Goal: Find specific page/section: Find specific page/section

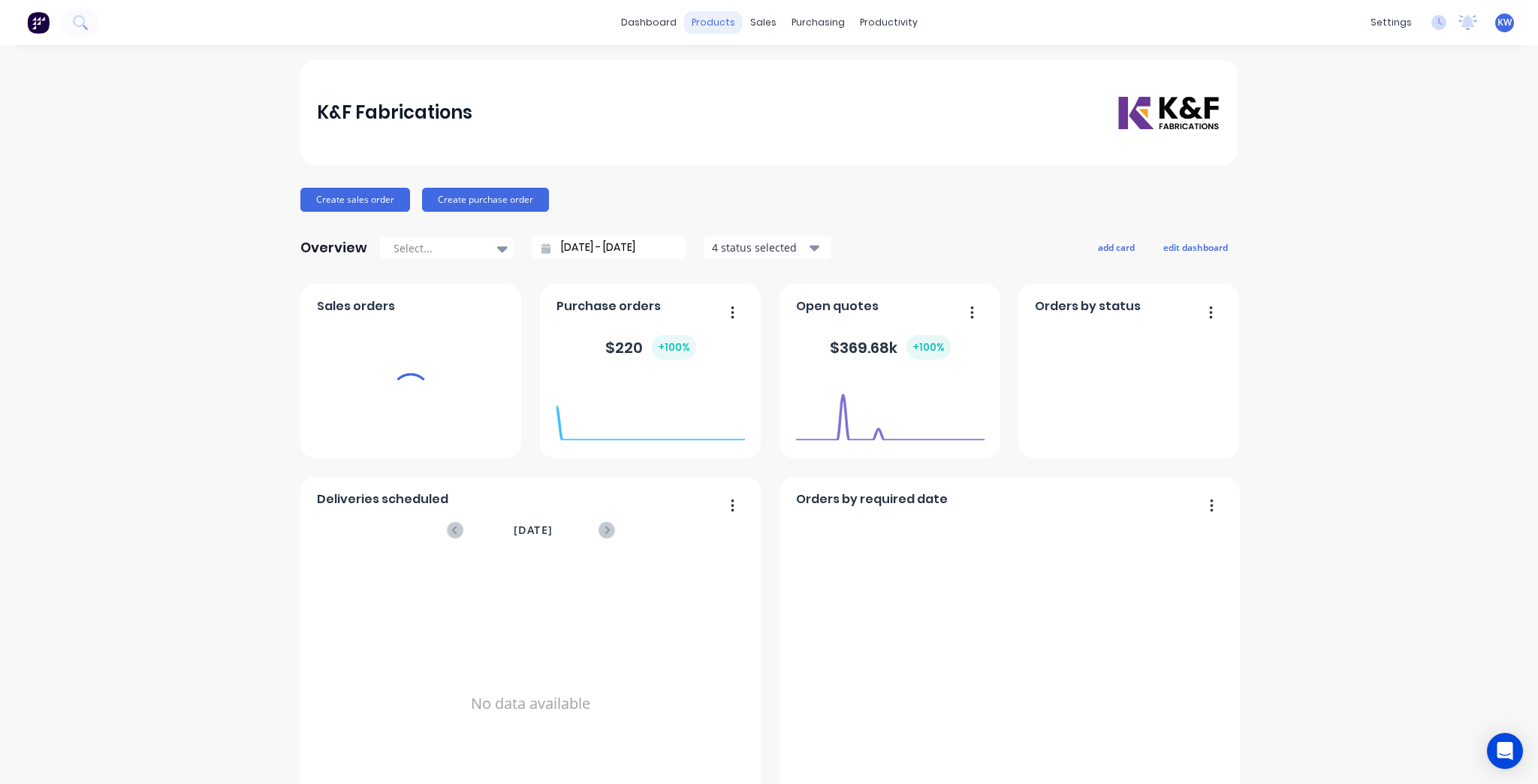
click at [715, 27] on div "products" at bounding box center [713, 22] width 59 height 22
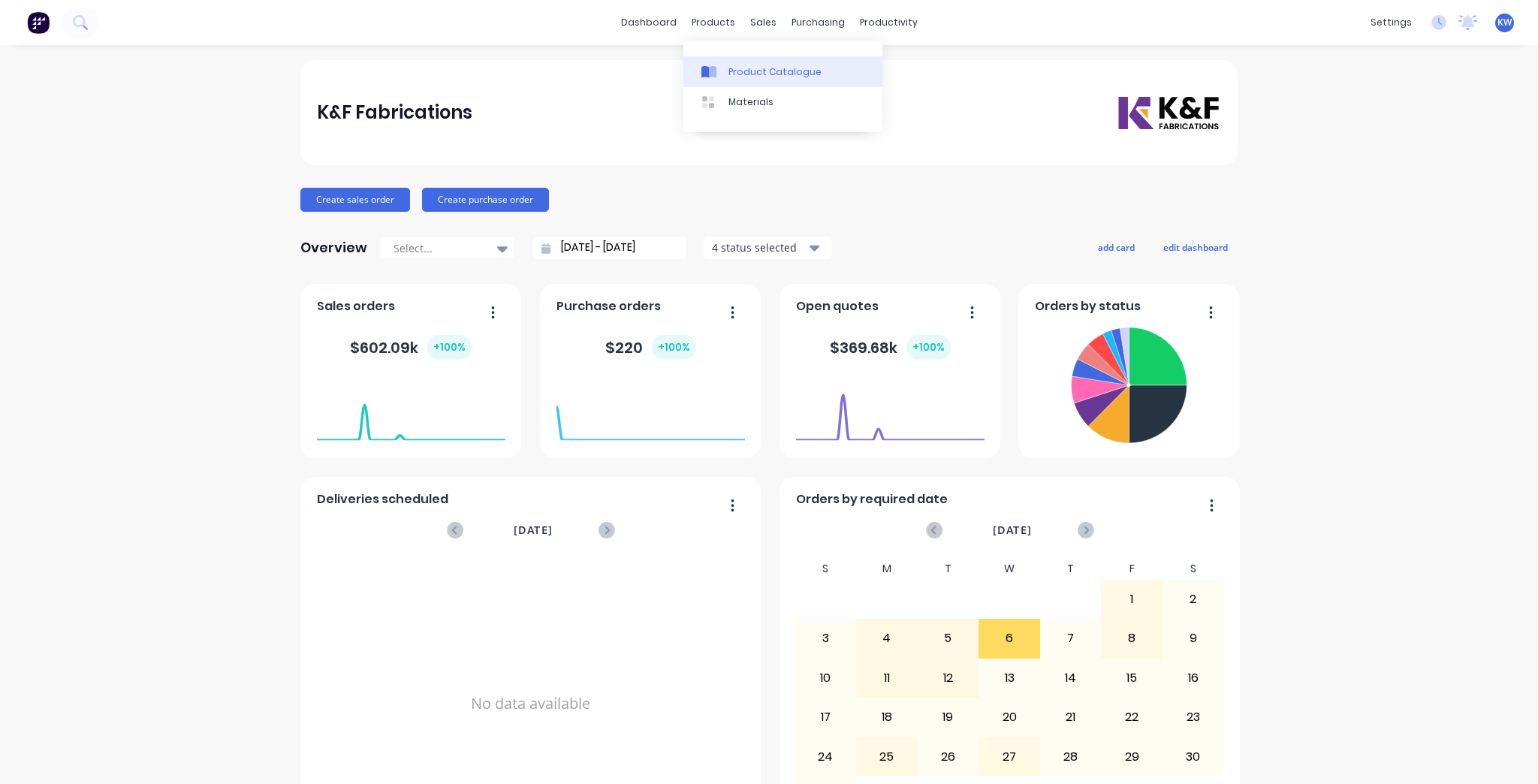
click at [717, 56] on link "Product Catalogue" at bounding box center [783, 71] width 199 height 30
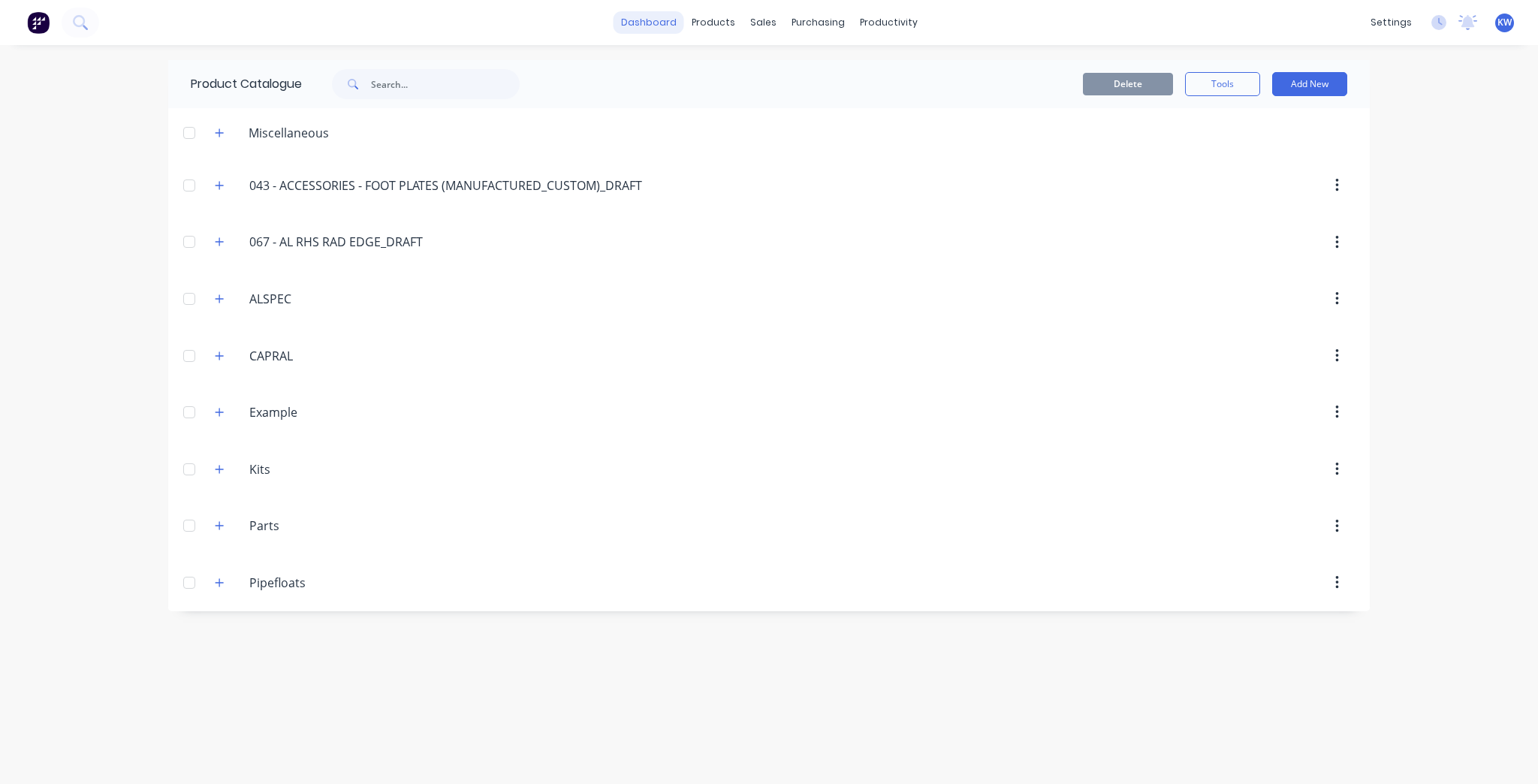
click at [635, 24] on link "dashboard" at bounding box center [648, 22] width 71 height 22
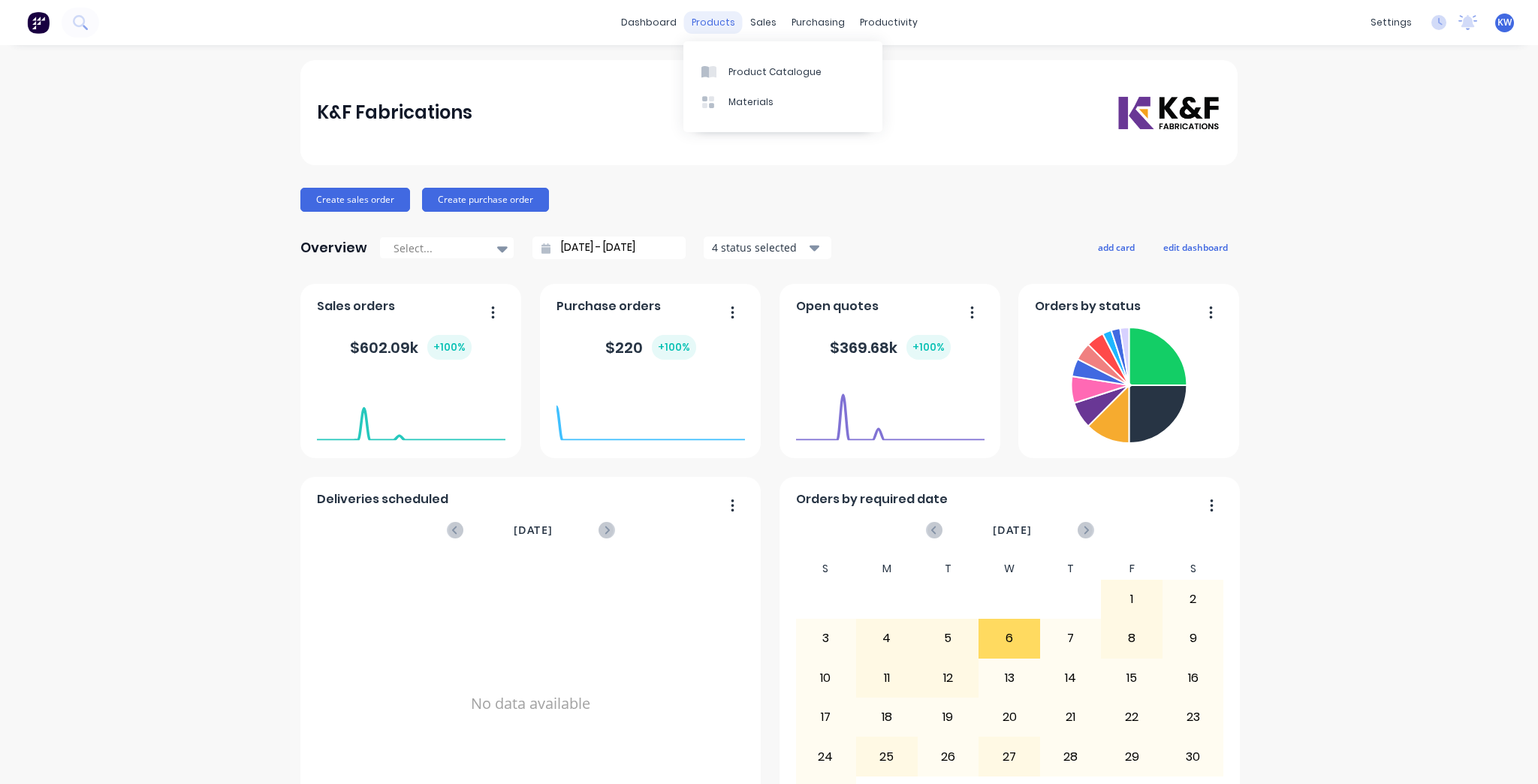
click at [707, 17] on div "products" at bounding box center [713, 22] width 59 height 22
click at [731, 63] on link "Product Catalogue" at bounding box center [783, 71] width 199 height 30
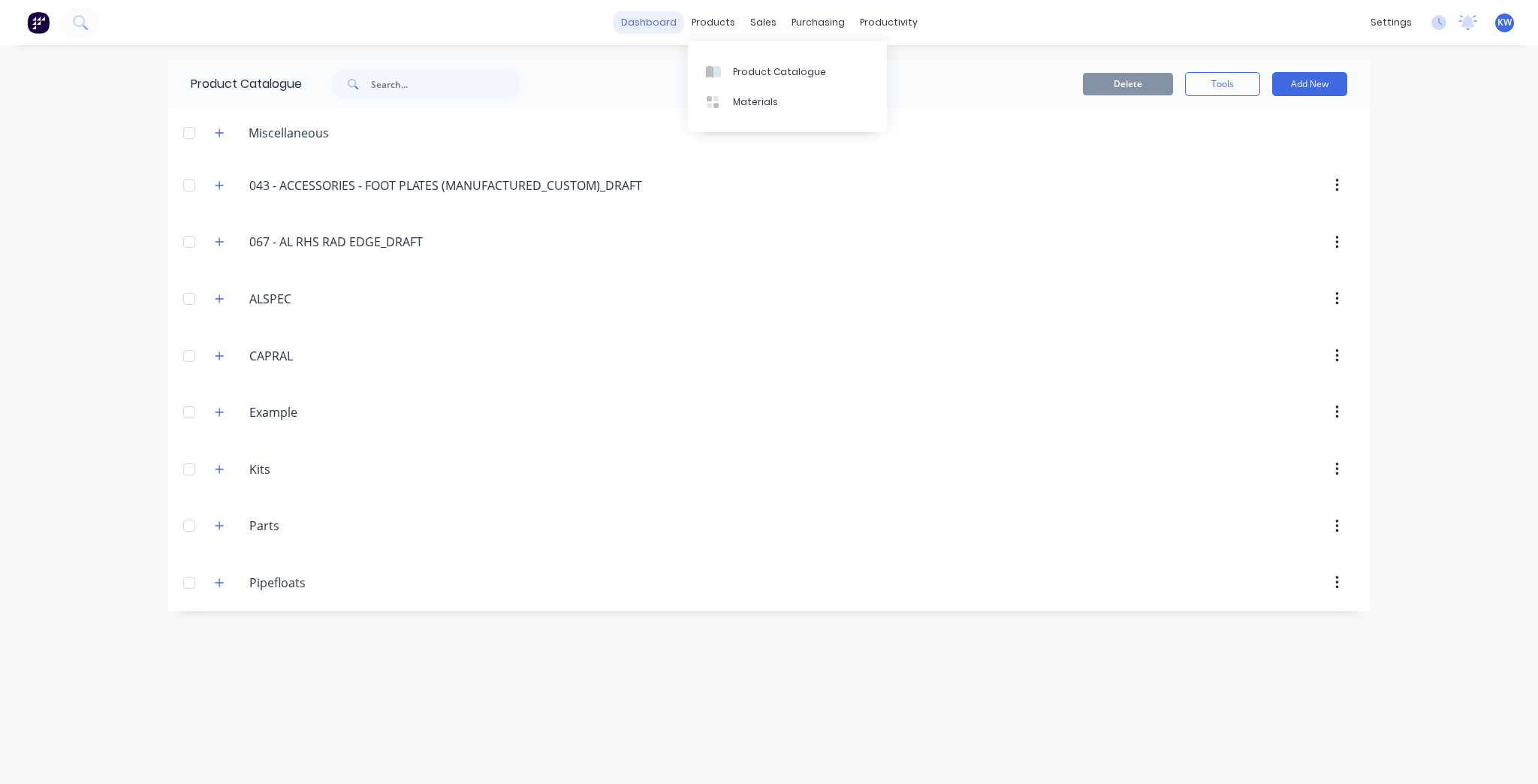
click at [647, 27] on link "dashboard" at bounding box center [648, 22] width 71 height 22
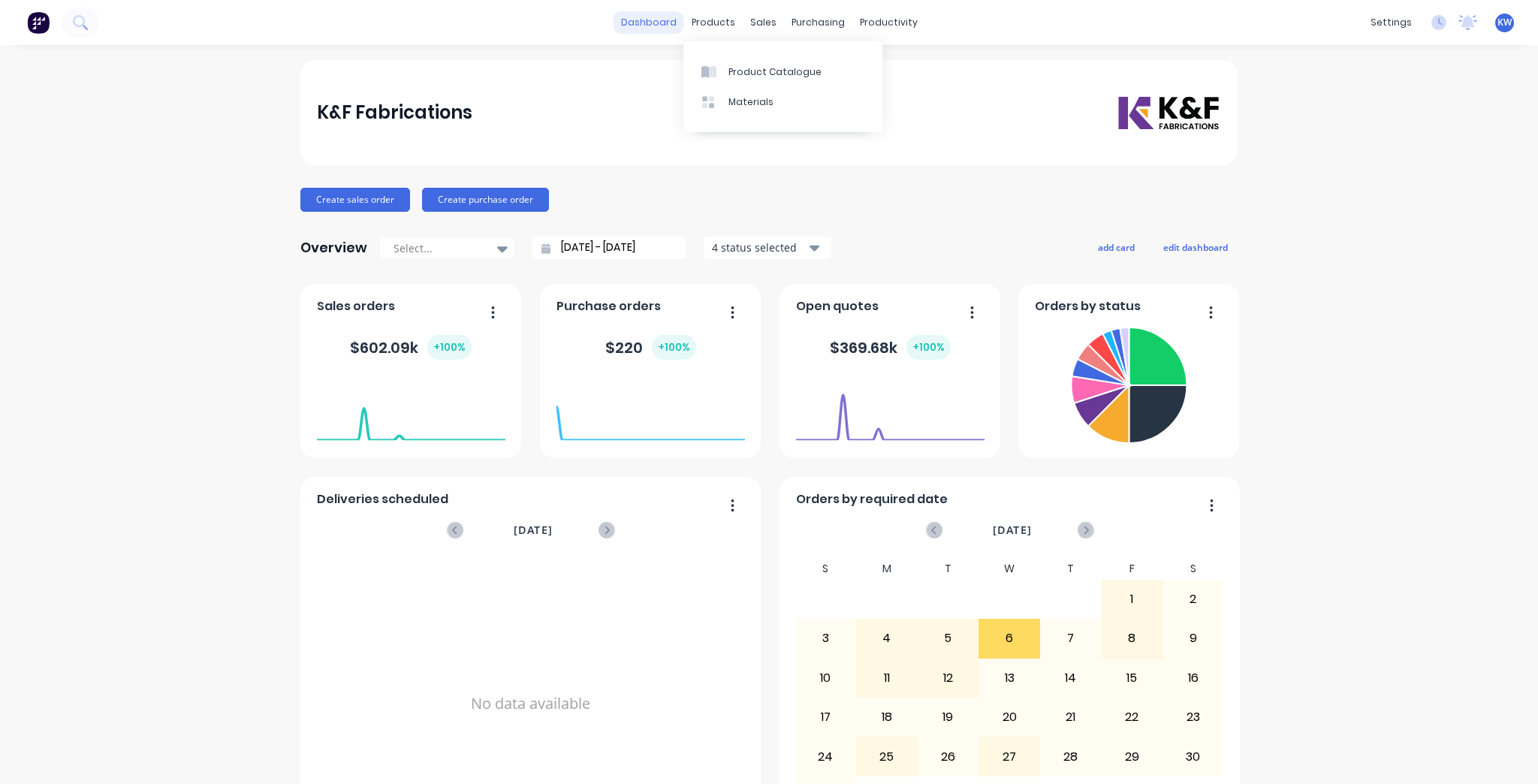
click at [682, 20] on link "dashboard" at bounding box center [648, 22] width 71 height 22
